Goal: Task Accomplishment & Management: Manage account settings

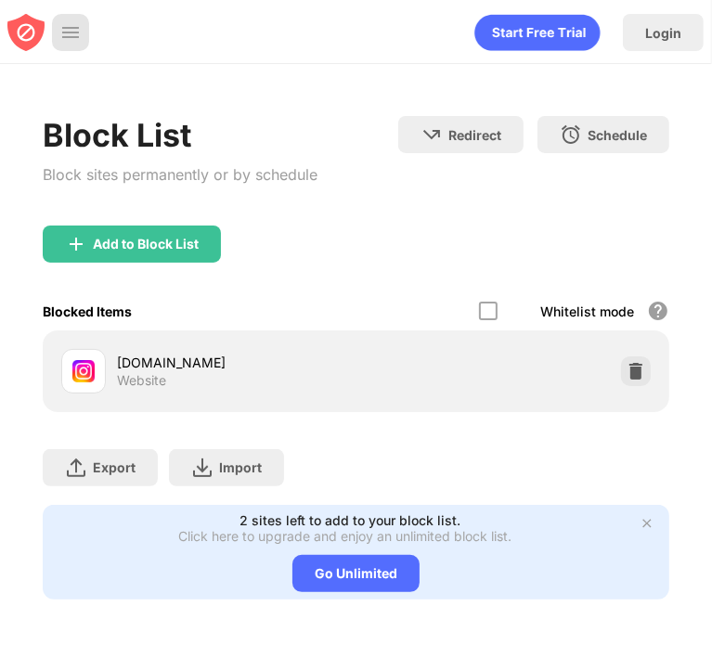
click at [70, 24] on img at bounding box center [70, 32] width 19 height 19
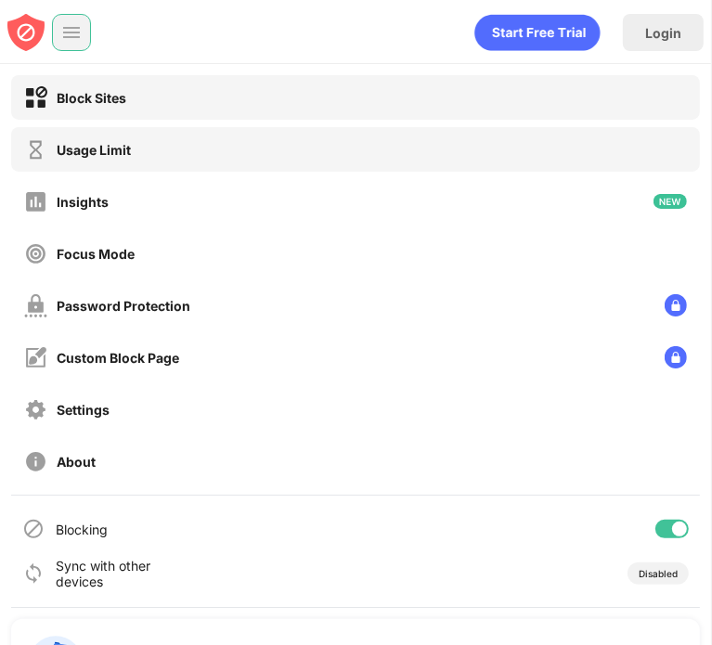
click at [119, 154] on div "Usage Limit" at bounding box center [94, 150] width 74 height 16
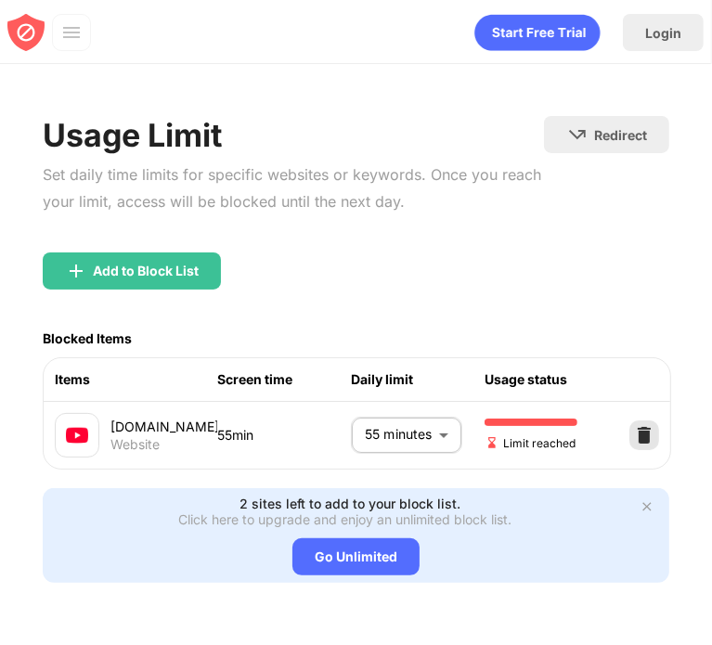
click at [637, 426] on img at bounding box center [644, 435] width 19 height 19
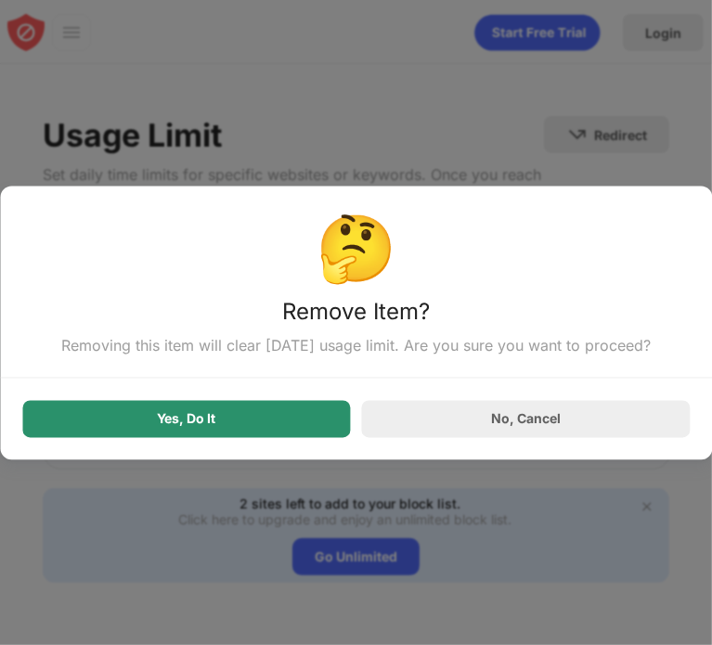
click at [268, 420] on div "Yes, Do It" at bounding box center [186, 418] width 329 height 37
